Goal: Browse casually: Explore the website without a specific task or goal

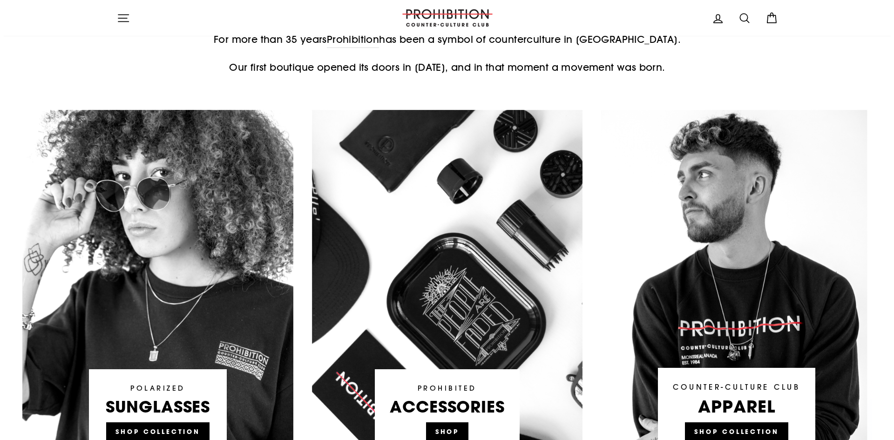
scroll to position [419, 0]
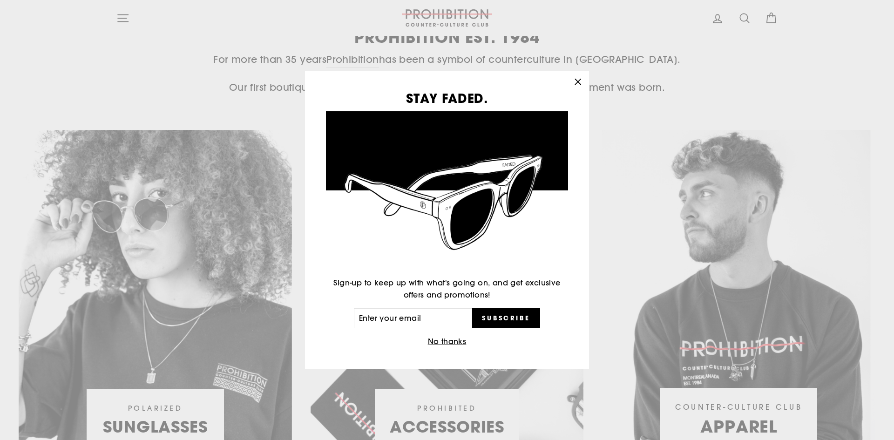
click at [129, 20] on div "STAY FADED. Sign-up to keep up with what's going on, and get exclusive offers a…" at bounding box center [447, 220] width 894 height 440
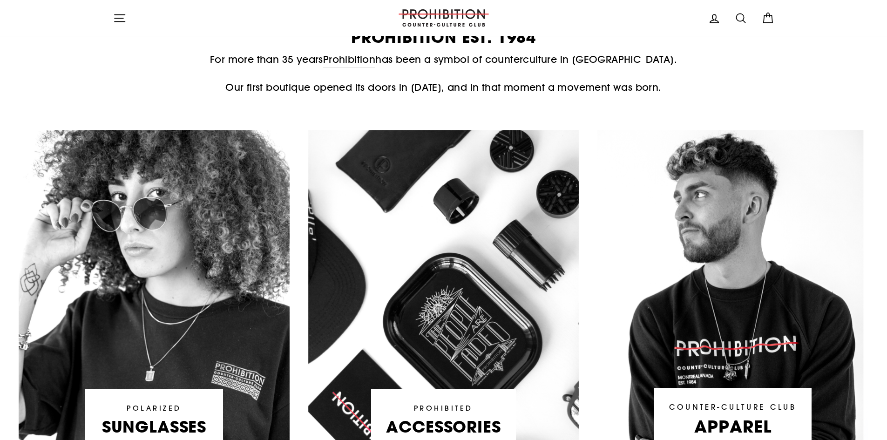
click at [131, 20] on button "Site navigation" at bounding box center [120, 18] width 24 height 20
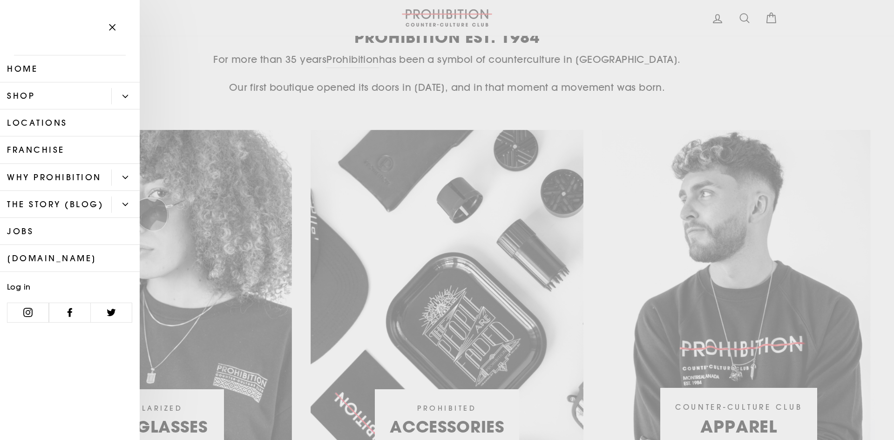
click at [45, 98] on link "Shop" at bounding box center [55, 95] width 111 height 27
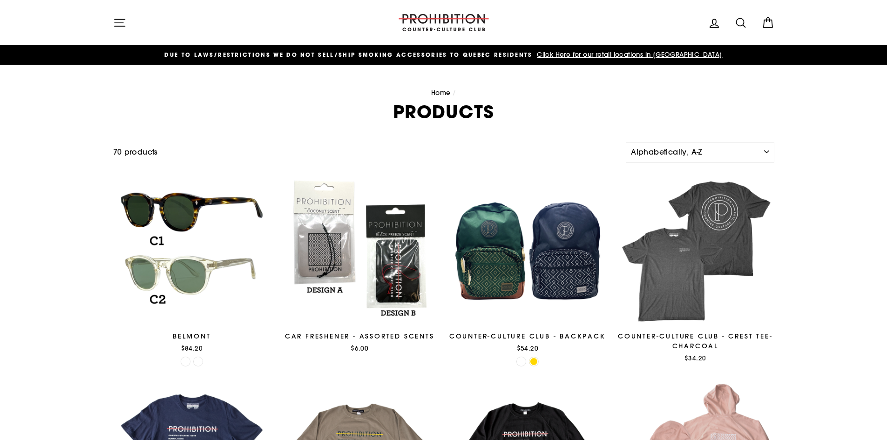
click at [119, 23] on icon "button" at bounding box center [120, 22] width 10 height 7
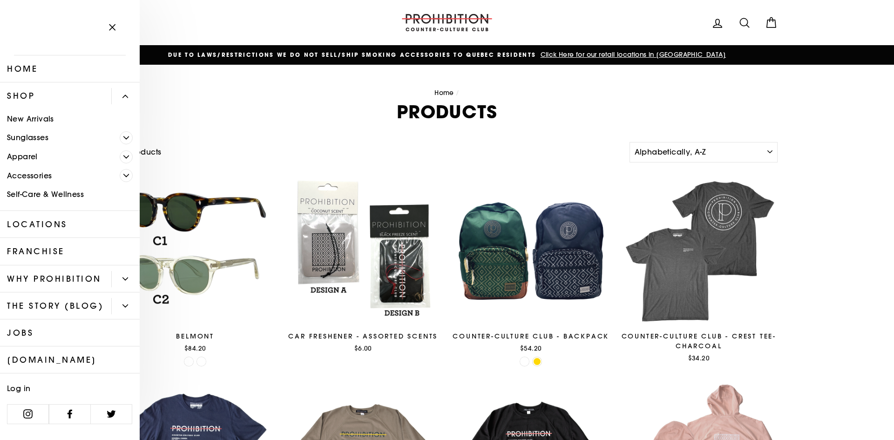
click at [39, 194] on link "Self-Care & Wellness" at bounding box center [70, 194] width 140 height 19
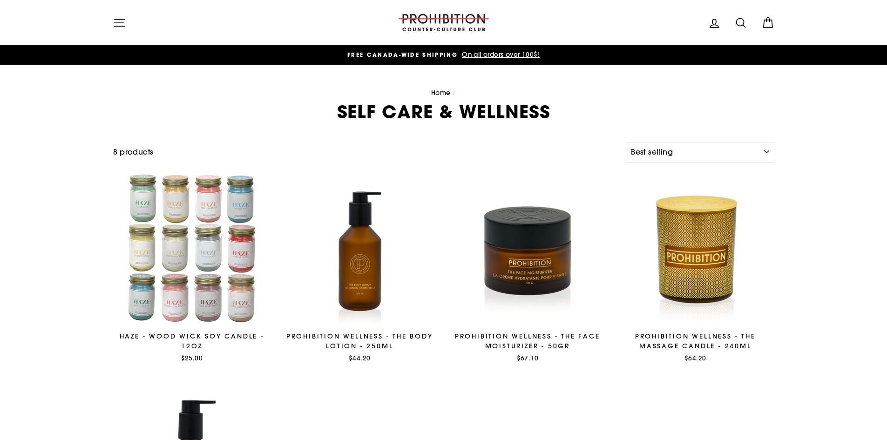
select select "best-selling"
click at [35, 180] on div "Filter 8 products Sort Sort Featured Best selling Alphabetically, A-Z Alphabeti…" at bounding box center [443, 371] width 887 height 459
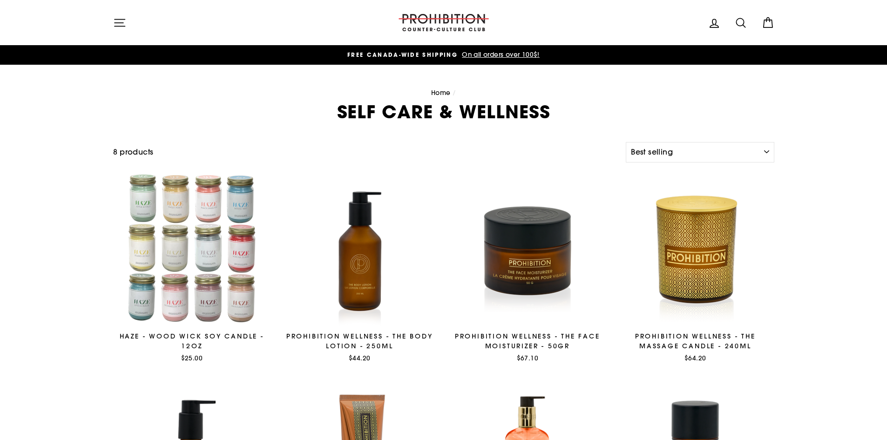
click at [115, 21] on icon "button" at bounding box center [119, 22] width 13 height 13
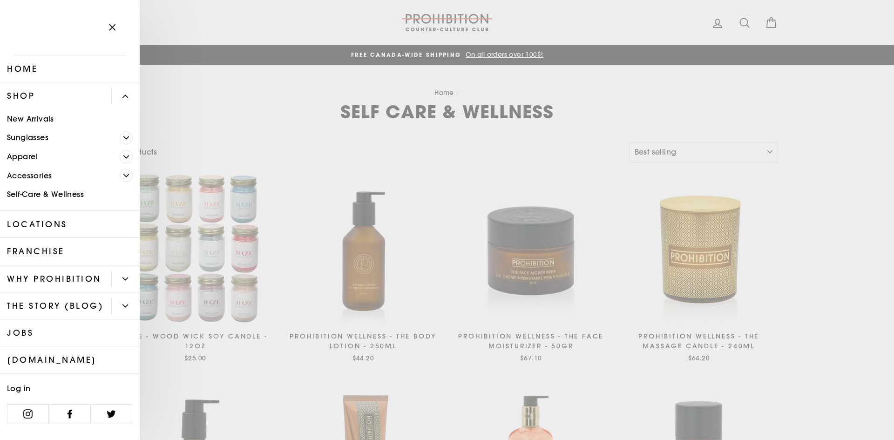
click at [54, 179] on link "Accessories" at bounding box center [60, 175] width 120 height 19
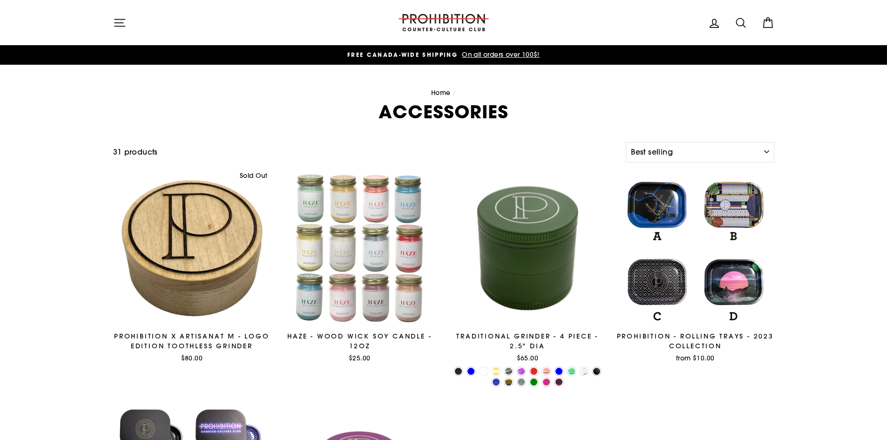
select select "best-selling"
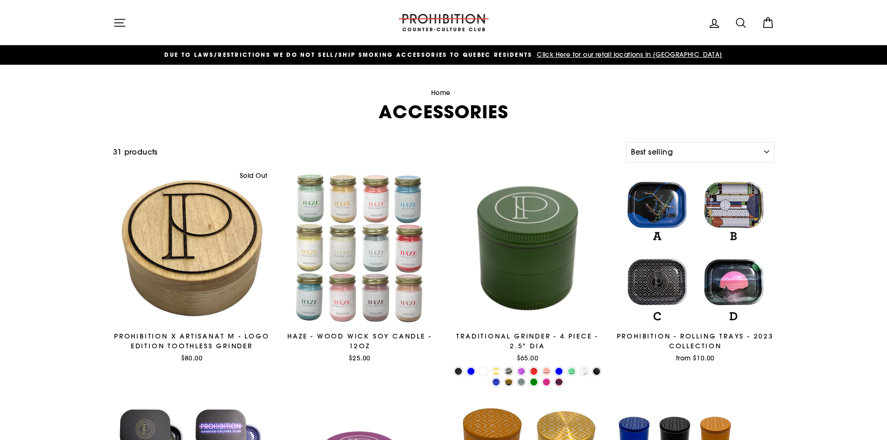
click at [127, 24] on button "Site navigation" at bounding box center [120, 23] width 24 height 20
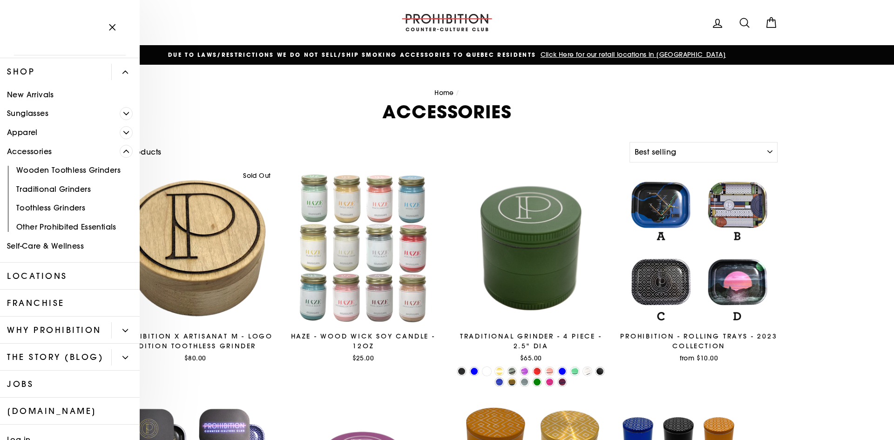
scroll to position [47, 0]
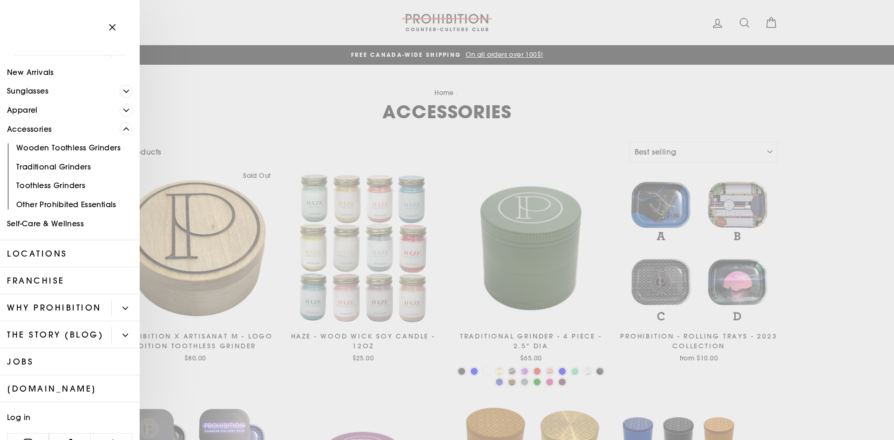
click at [51, 110] on link "Apparel" at bounding box center [60, 110] width 120 height 19
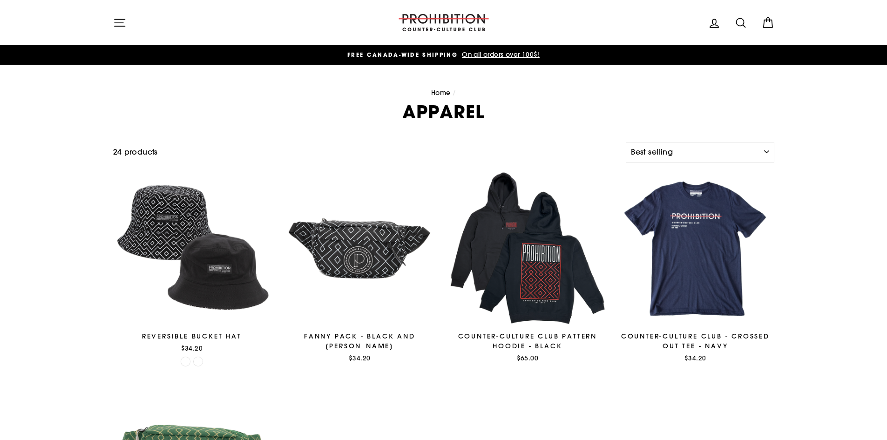
select select "best-selling"
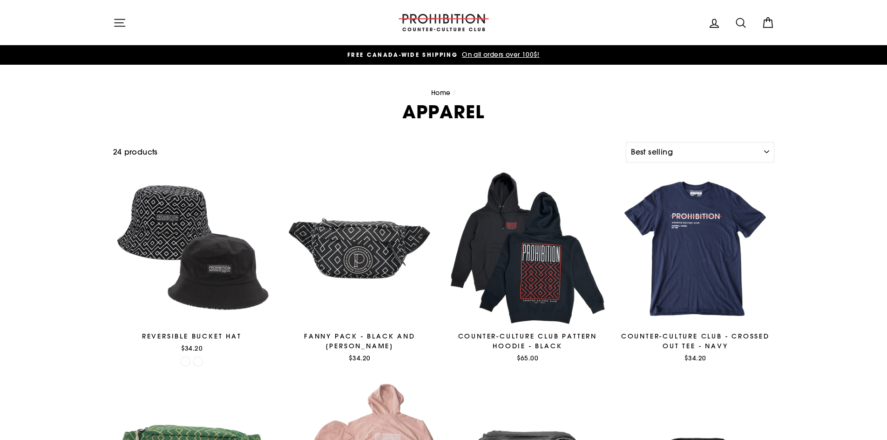
click at [123, 24] on icon "button" at bounding box center [119, 22] width 13 height 13
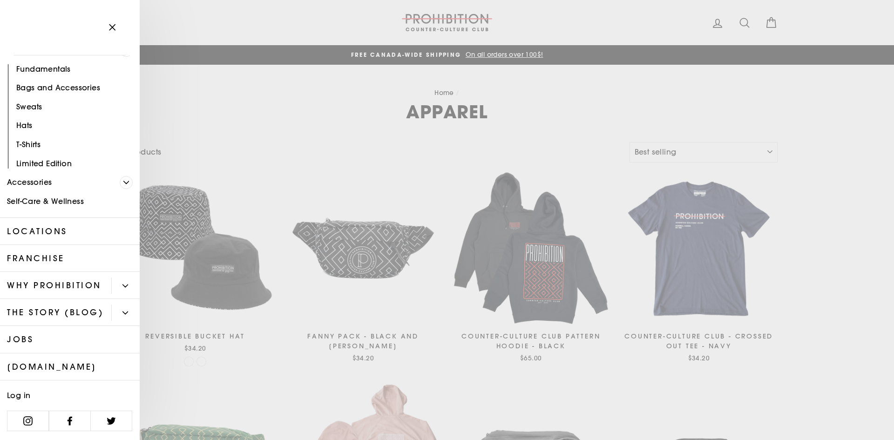
scroll to position [133, 0]
click at [28, 173] on link "Accessories" at bounding box center [60, 182] width 120 height 19
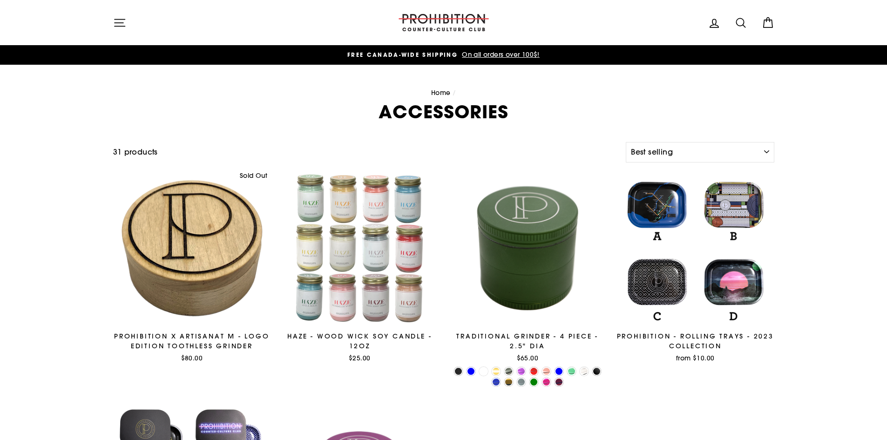
select select "best-selling"
